Goal: Task Accomplishment & Management: Manage account settings

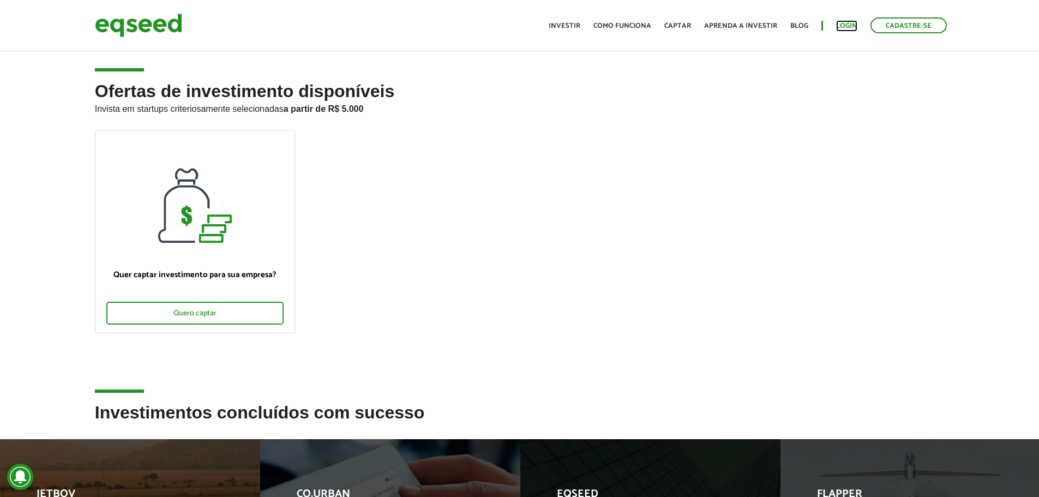
click at [848, 27] on link "Login" at bounding box center [846, 25] width 21 height 7
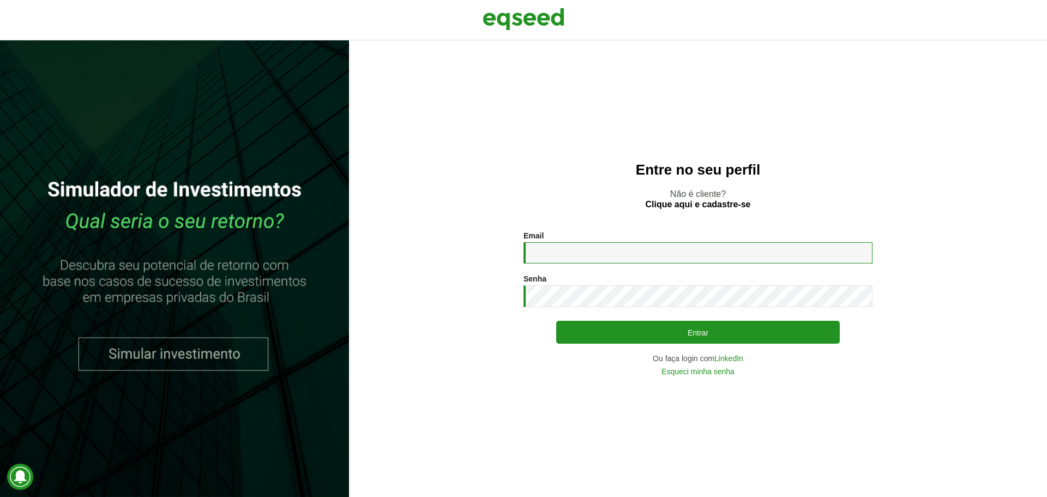
click at [563, 254] on input "Email *" at bounding box center [698, 252] width 349 height 21
type input "**********"
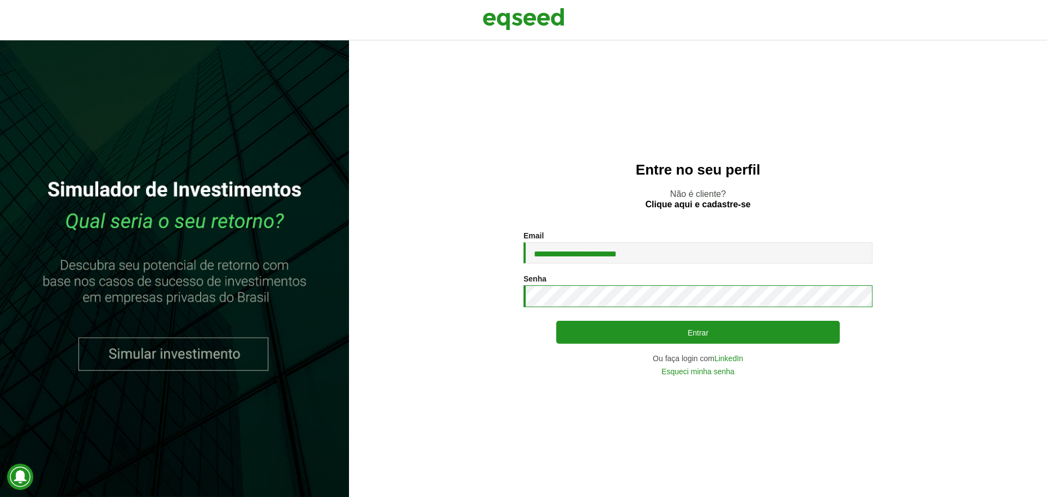
click at [556, 321] on button "Entrar" at bounding box center [698, 332] width 284 height 23
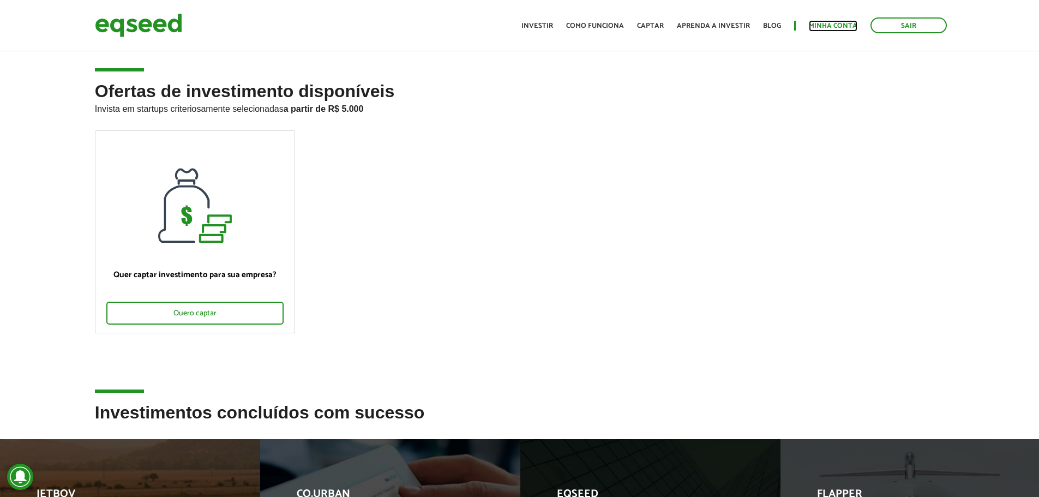
click at [826, 29] on link "Minha conta" at bounding box center [833, 25] width 49 height 7
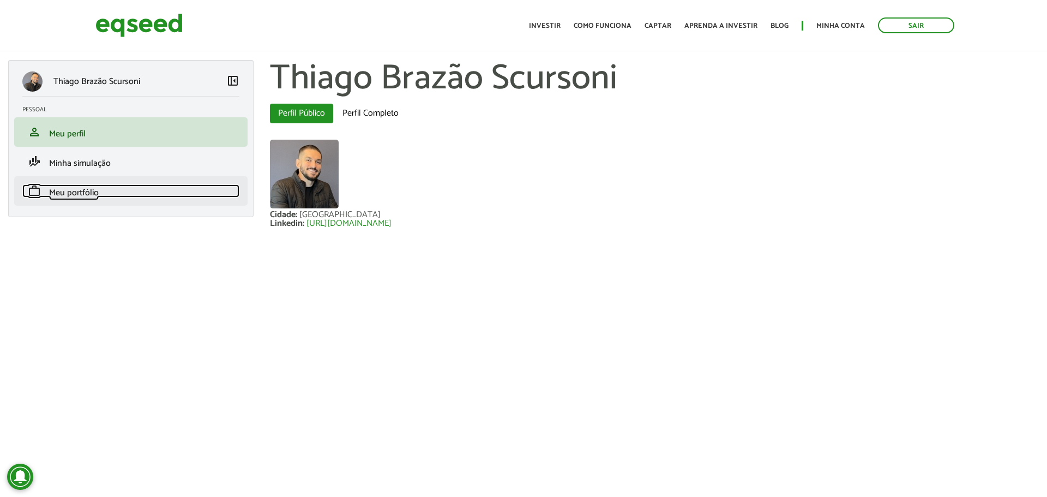
click at [92, 195] on span "Meu portfólio" at bounding box center [74, 192] width 50 height 15
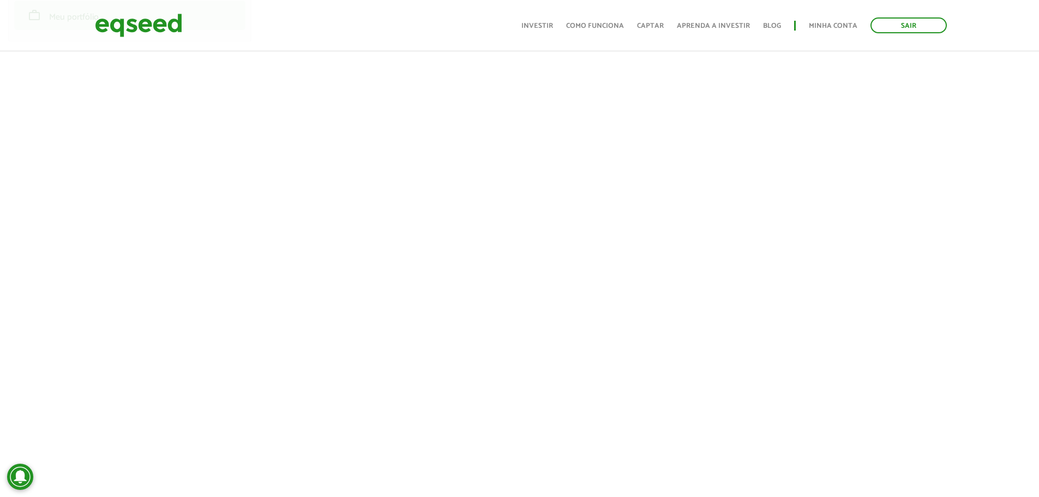
scroll to position [55, 0]
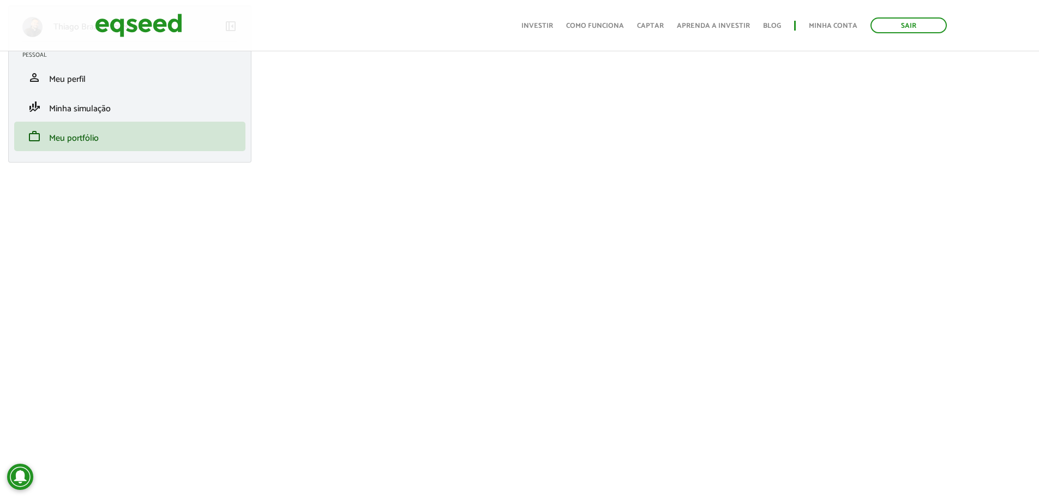
click at [549, 35] on div "Toggle navigation Início Investir Como funciona Captar Aprenda a investir Blog …" at bounding box center [734, 25] width 436 height 29
click at [552, 27] on link "Investir" at bounding box center [537, 25] width 32 height 7
